Goal: Information Seeking & Learning: Learn about a topic

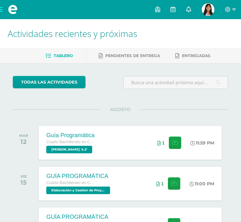
click at [189, 8] on icon at bounding box center [188, 9] width 5 height 6
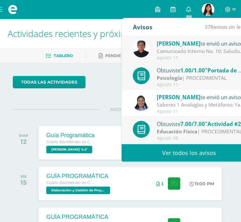
click at [171, 145] on link "Ver todos los avisos" at bounding box center [188, 153] width 135 height 18
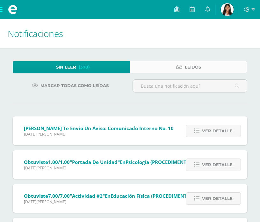
click at [180, 65] on icon at bounding box center [179, 66] width 6 height 5
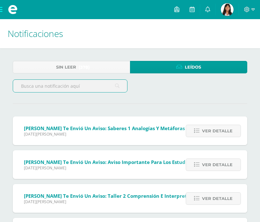
click at [103, 84] on input "text" at bounding box center [70, 86] width 114 height 12
type input "richmond"
click at [114, 86] on input "richmond" at bounding box center [70, 86] width 114 height 12
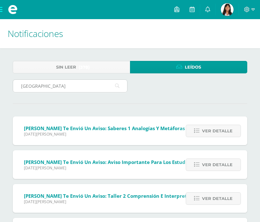
click at [117, 85] on icon at bounding box center [117, 85] width 4 height 13
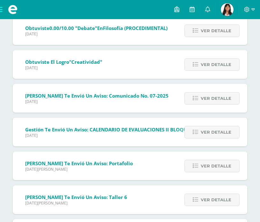
scroll to position [492, 0]
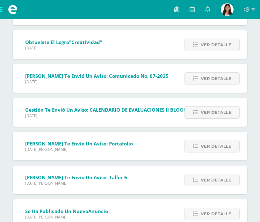
drag, startPoint x: 124, startPoint y: 122, endPoint x: 2, endPoint y: 9, distance: 166.9
click at [2, 9] on span at bounding box center [12, 9] width 25 height 19
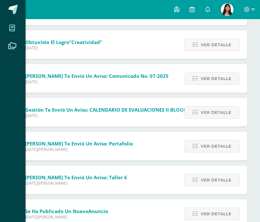
click at [15, 28] on span at bounding box center [12, 28] width 14 height 14
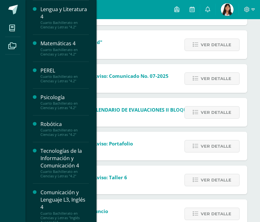
scroll to position [224, 0]
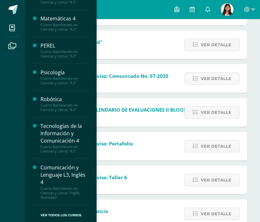
click at [58, 173] on div "Comunicación y Lenguaje L3, Inglés 4" at bounding box center [64, 175] width 48 height 22
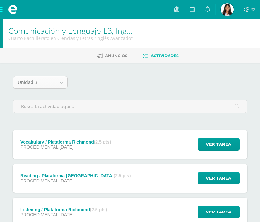
click at [60, 148] on span "01 de Septiembre" at bounding box center [67, 146] width 14 height 5
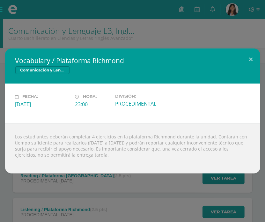
click at [56, 181] on div "Vocabulary / Plataforma Richmond Comunicación y Lenguaje L3, Inglés 4 Fecha: Lu…" at bounding box center [132, 111] width 265 height 222
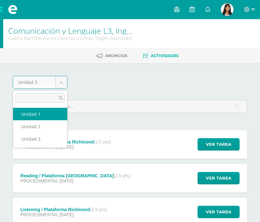
select select "Unidad 1"
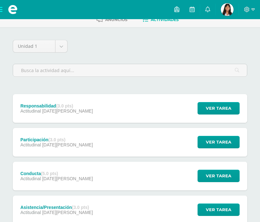
scroll to position [35, 0]
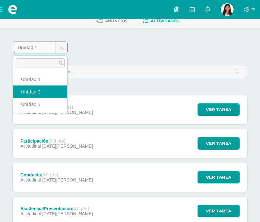
select select "Unidad 2"
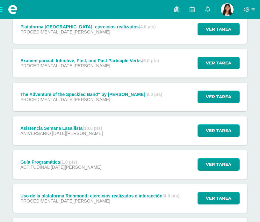
scroll to position [486, 0]
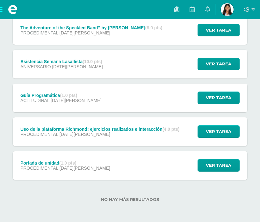
click at [62, 135] on span "25 de Abril" at bounding box center [85, 134] width 51 height 5
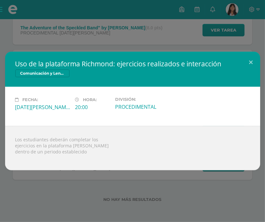
click at [52, 194] on div "Uso de la plataforma Richmond: ejercicios realizados e interacción Comunicación…" at bounding box center [132, 111] width 265 height 222
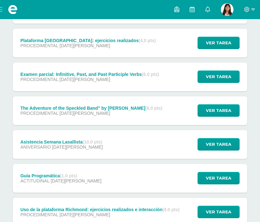
scroll to position [383, 0]
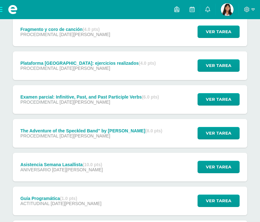
click at [62, 75] on div "Plataforma Richmond: ejercicios realizados (4.0 pts) PROCEDIMENTAL 07 de Junio" at bounding box center [88, 65] width 151 height 29
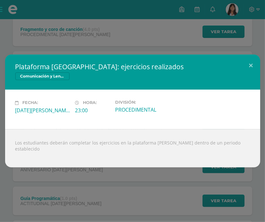
click at [65, 54] on div "Plataforma Richmond: ejercicios realizados Comunicación y Lenguaje L3, Inglés 4…" at bounding box center [132, 111] width 265 height 222
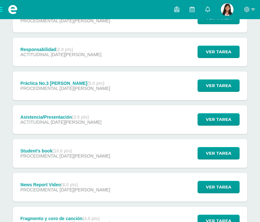
scroll to position [194, 0]
click at [56, 86] on span "PROCEDIMENTAL" at bounding box center [39, 88] width 38 height 5
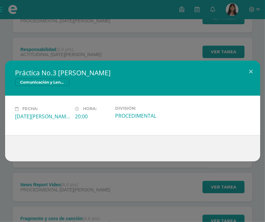
click at [60, 51] on div "Práctica No.3 de Richmond Comunicación y Lenguaje L3, Inglés 4 Fecha: Viernes 0…" at bounding box center [132, 111] width 265 height 222
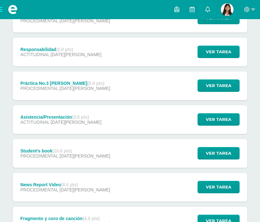
click at [55, 113] on div "Asistencia/Presentación (3.0 pts) ACTITUDINAL 04 de Julio" at bounding box center [61, 119] width 96 height 29
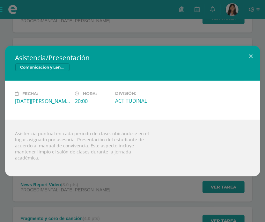
click at [71, 27] on div "Asistencia/Presentación Comunicación y Lenguaje L3, Inglés 4 Fecha: Viernes 04 …" at bounding box center [132, 111] width 265 height 222
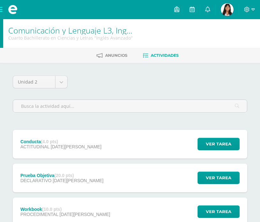
scroll to position [0, 0]
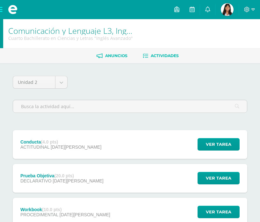
click at [117, 56] on span "Anuncios" at bounding box center [116, 55] width 22 height 5
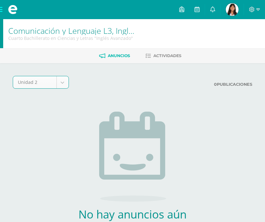
select select "Unidad 2"
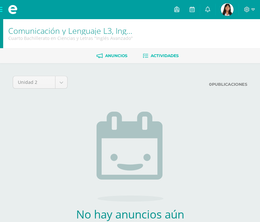
click at [152, 51] on link "Actividades" at bounding box center [161, 56] width 36 height 10
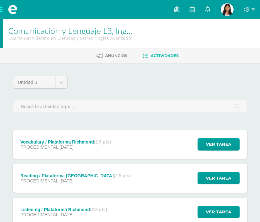
click at [205, 11] on link at bounding box center [207, 9] width 15 height 19
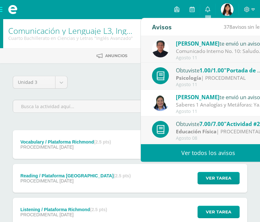
click at [220, 150] on link "Ver todos los avisos" at bounding box center [208, 153] width 135 height 18
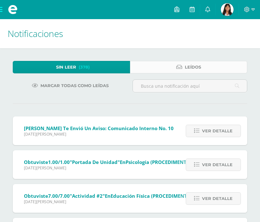
click at [170, 71] on link "Leídos" at bounding box center [188, 67] width 117 height 12
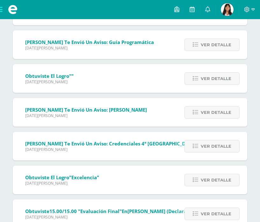
scroll to position [1608, 0]
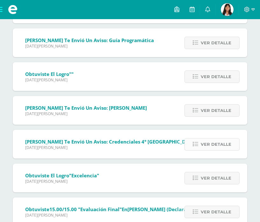
click at [211, 145] on span "Ver detalle" at bounding box center [216, 144] width 31 height 12
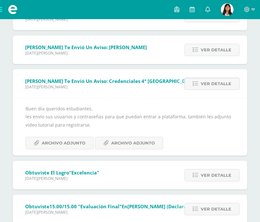
scroll to position [1670, 0]
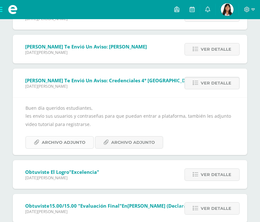
click at [69, 138] on span "Archivo Adjunto" at bounding box center [64, 142] width 44 height 12
click at [139, 143] on span "Archivo Adjunto" at bounding box center [133, 142] width 44 height 12
